Goal: Information Seeking & Learning: Learn about a topic

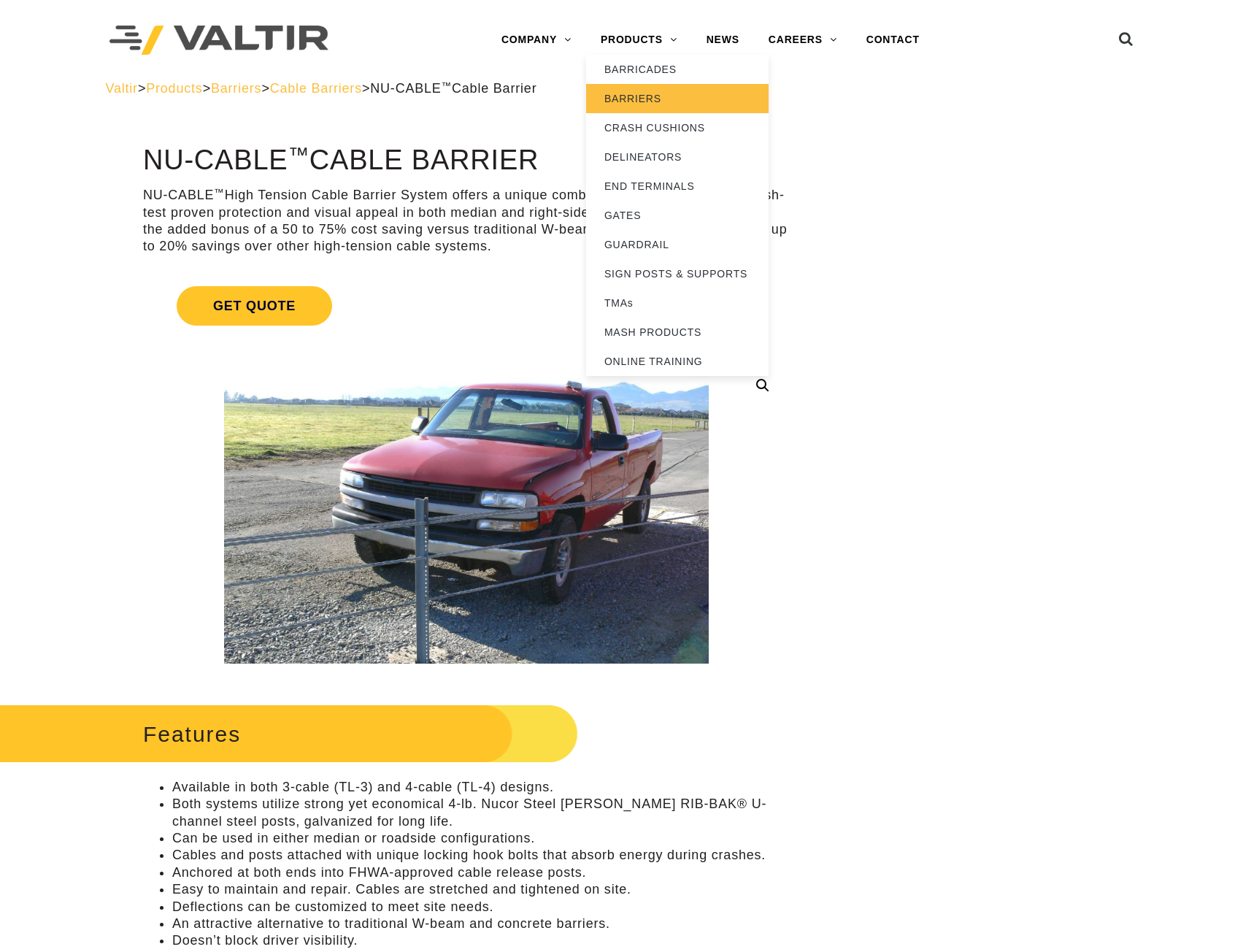
click at [626, 95] on link "BARRIERS" at bounding box center [677, 98] width 182 height 29
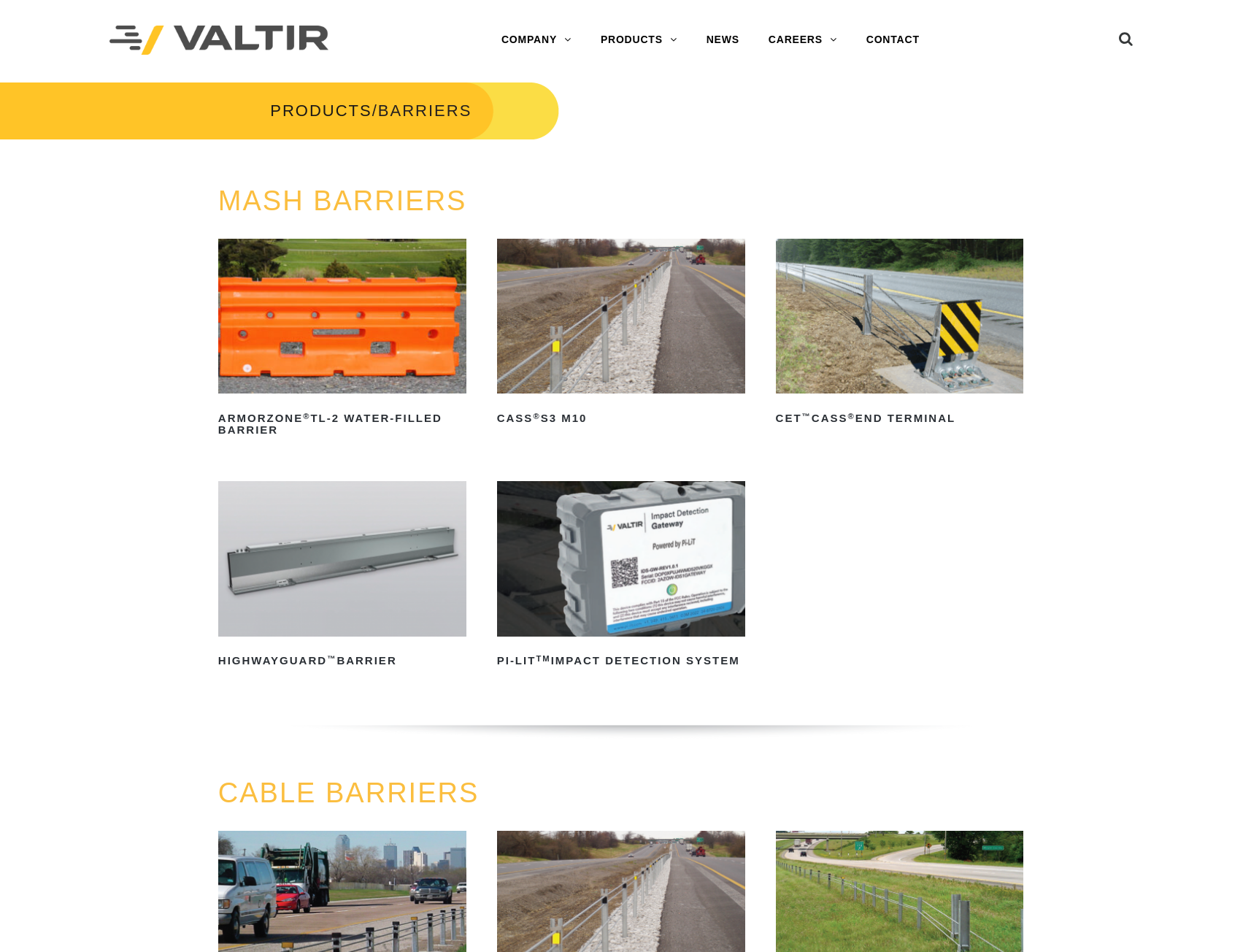
click at [577, 345] on img at bounding box center [621, 316] width 248 height 155
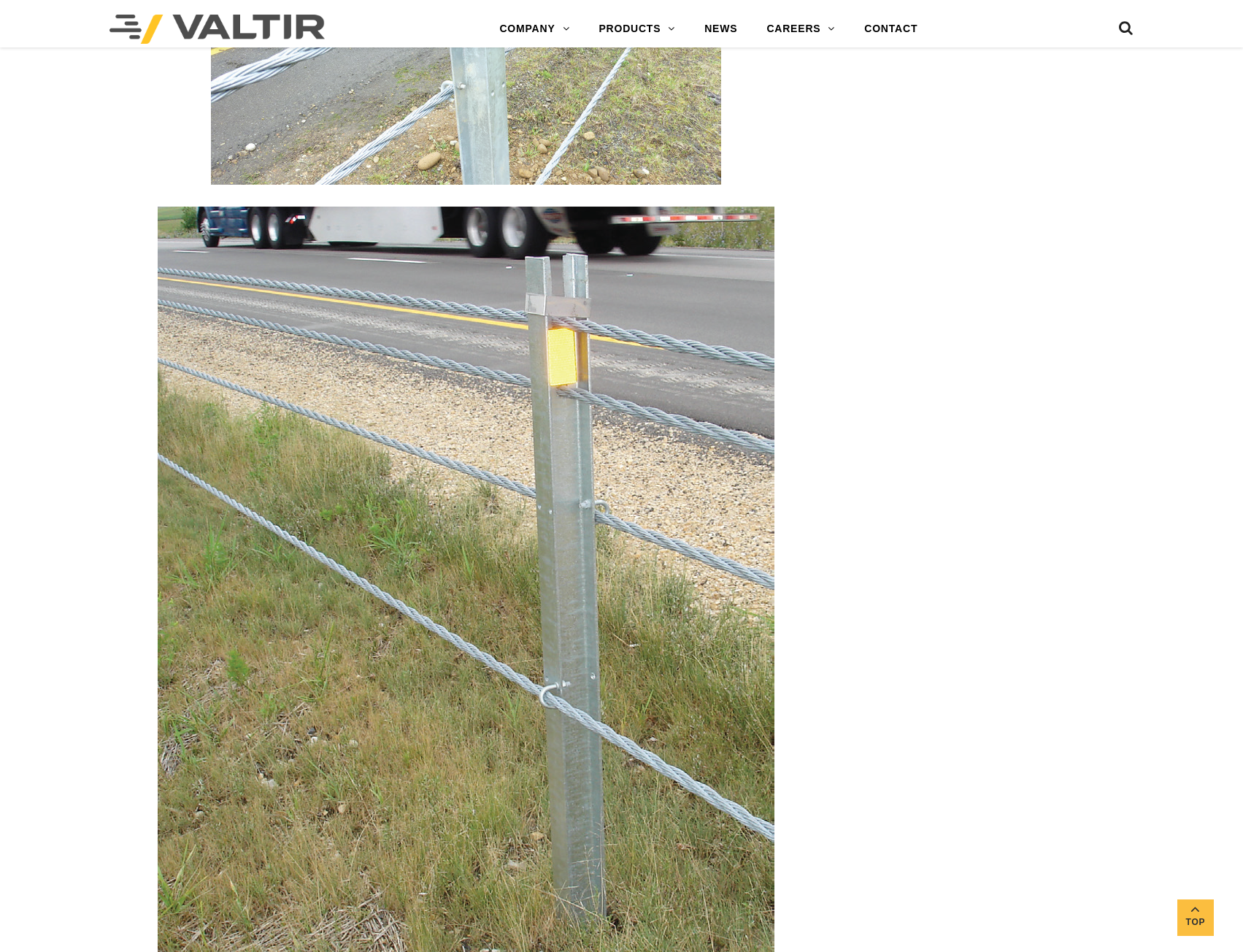
scroll to position [2773, 0]
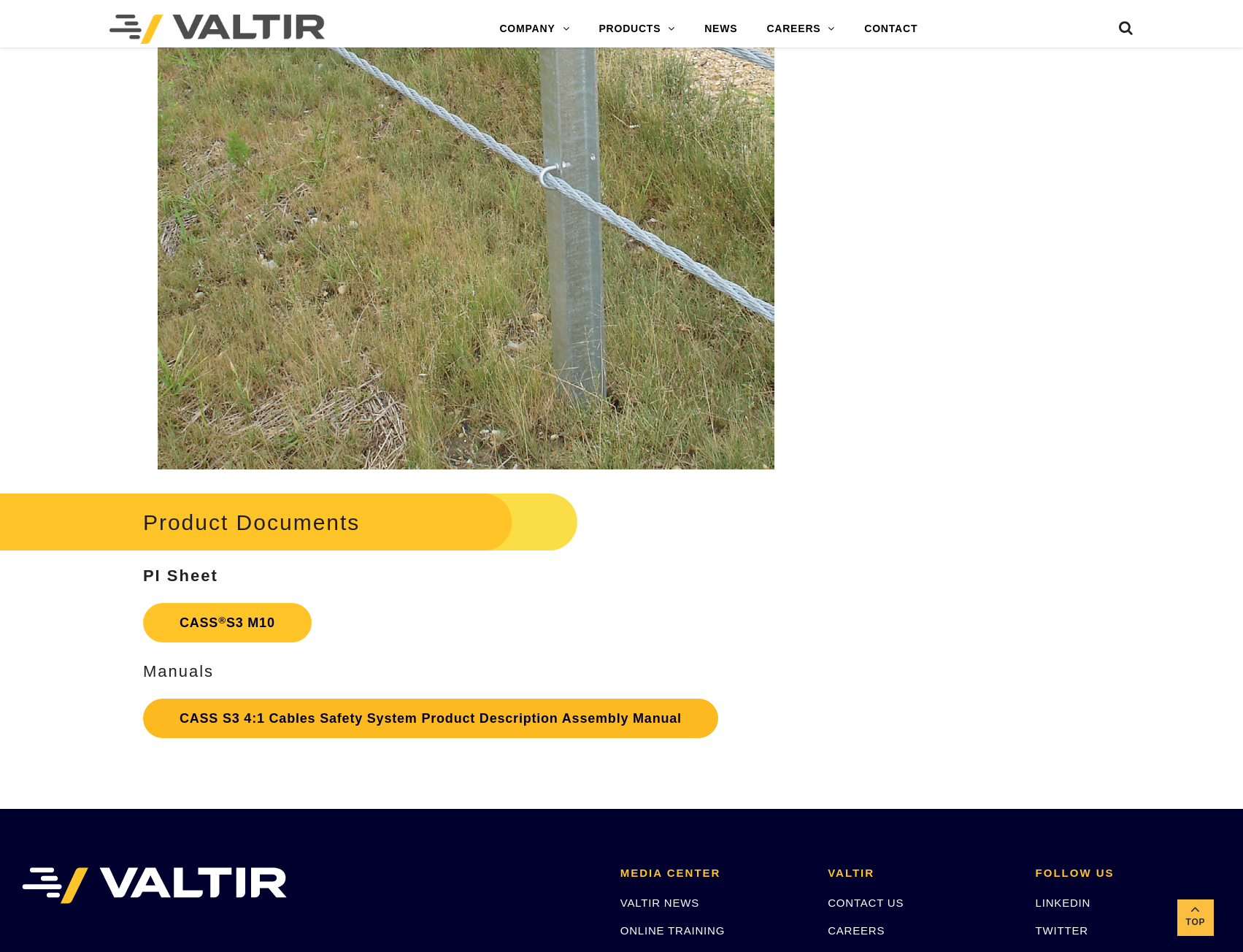
click at [244, 716] on link "CASS S3 4:1 Cables Safety System Product Description Assembly Manual" at bounding box center [431, 718] width 575 height 40
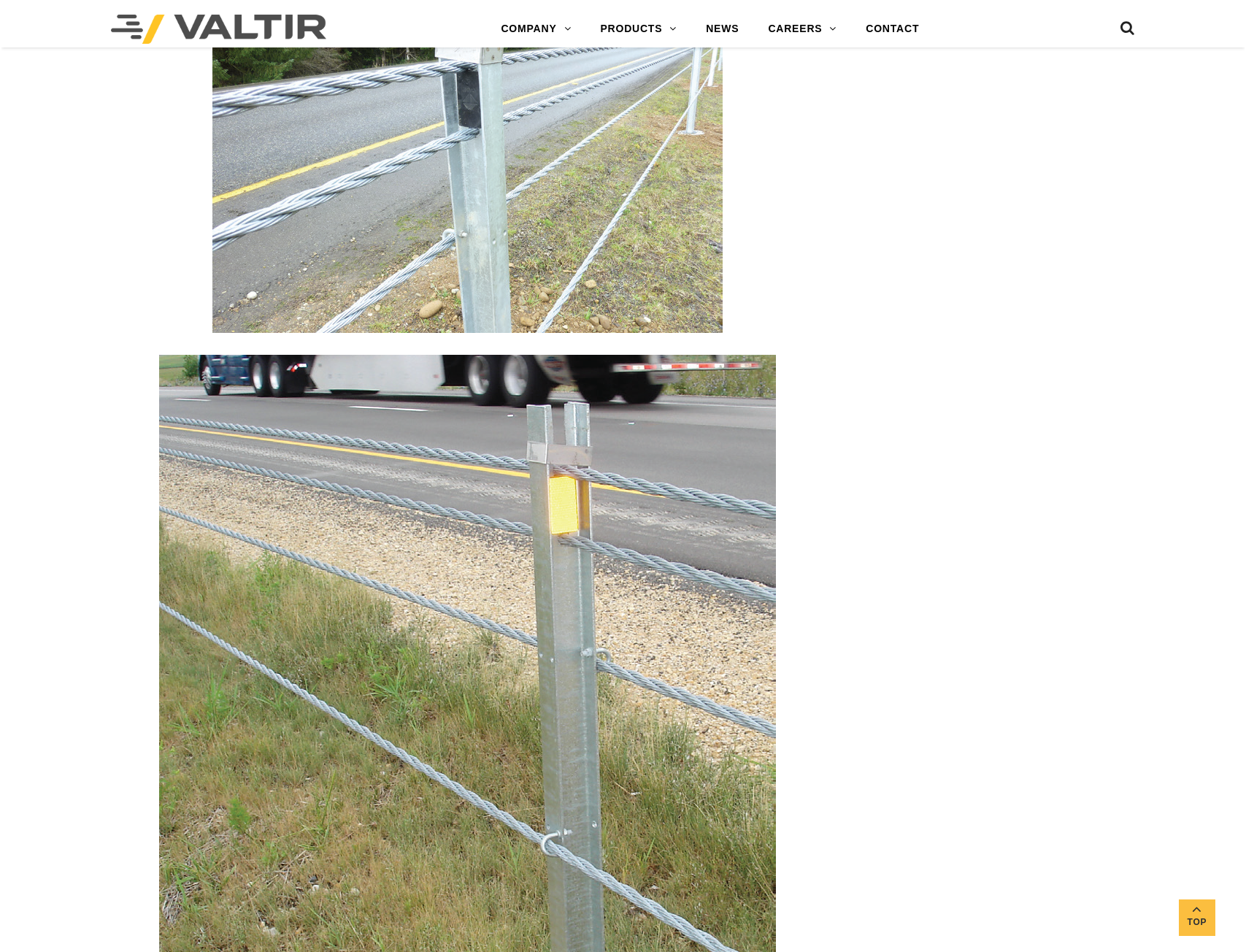
scroll to position [2117, 0]
